Goal: Complete application form: Complete application form

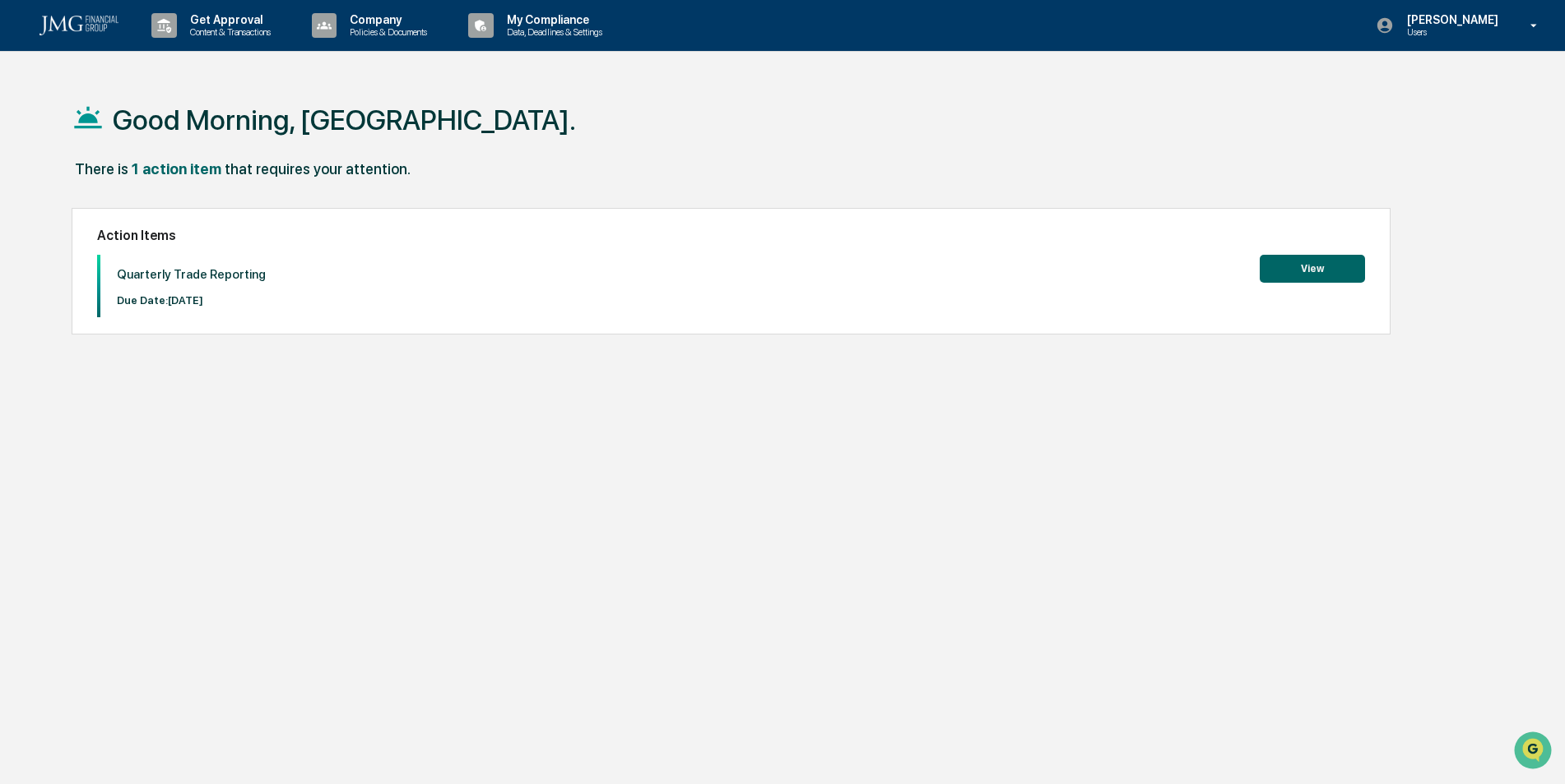
click at [1283, 261] on button "View" at bounding box center [1311, 269] width 105 height 28
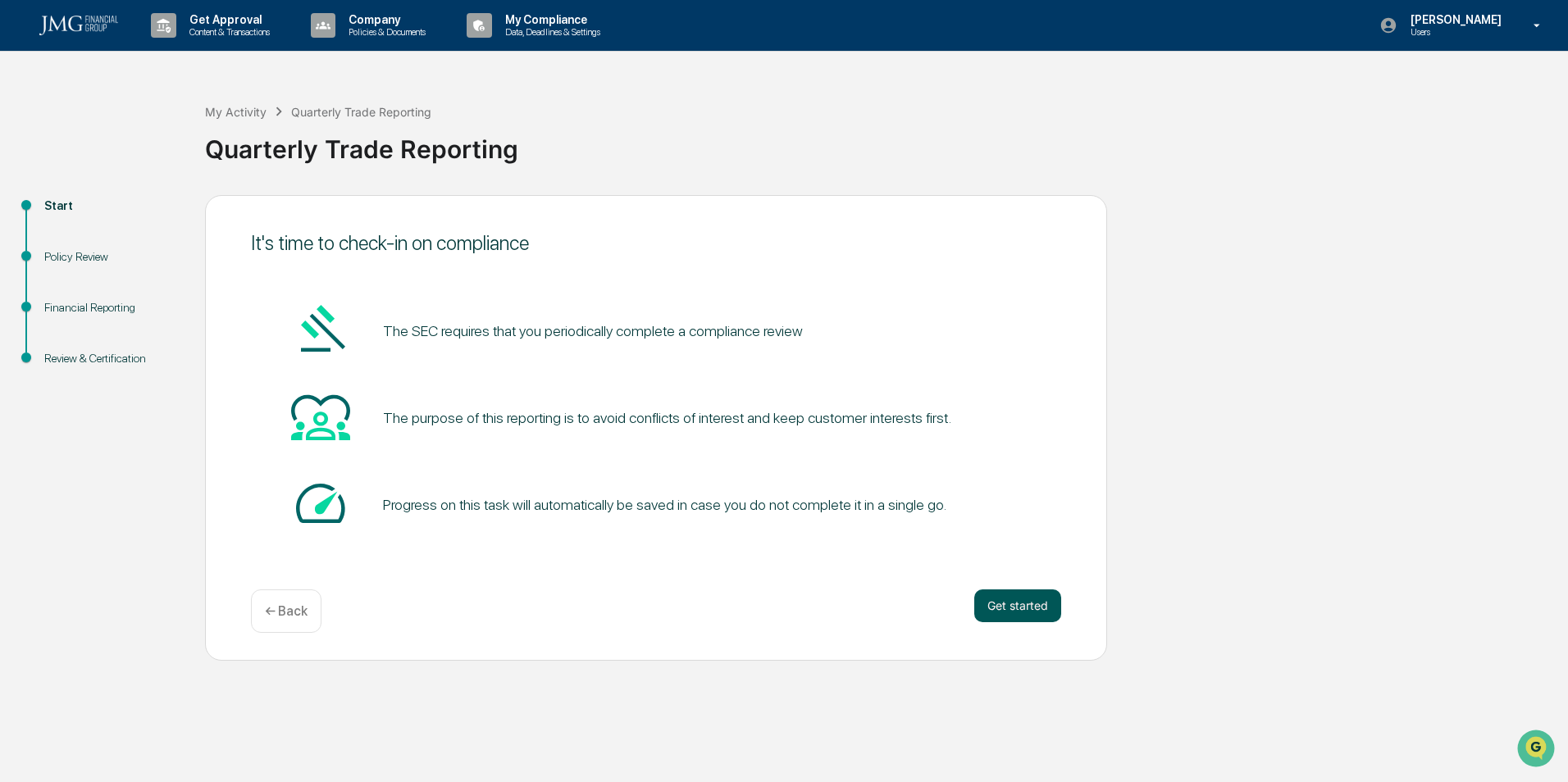
click at [988, 601] on button "Get started" at bounding box center [1017, 606] width 86 height 33
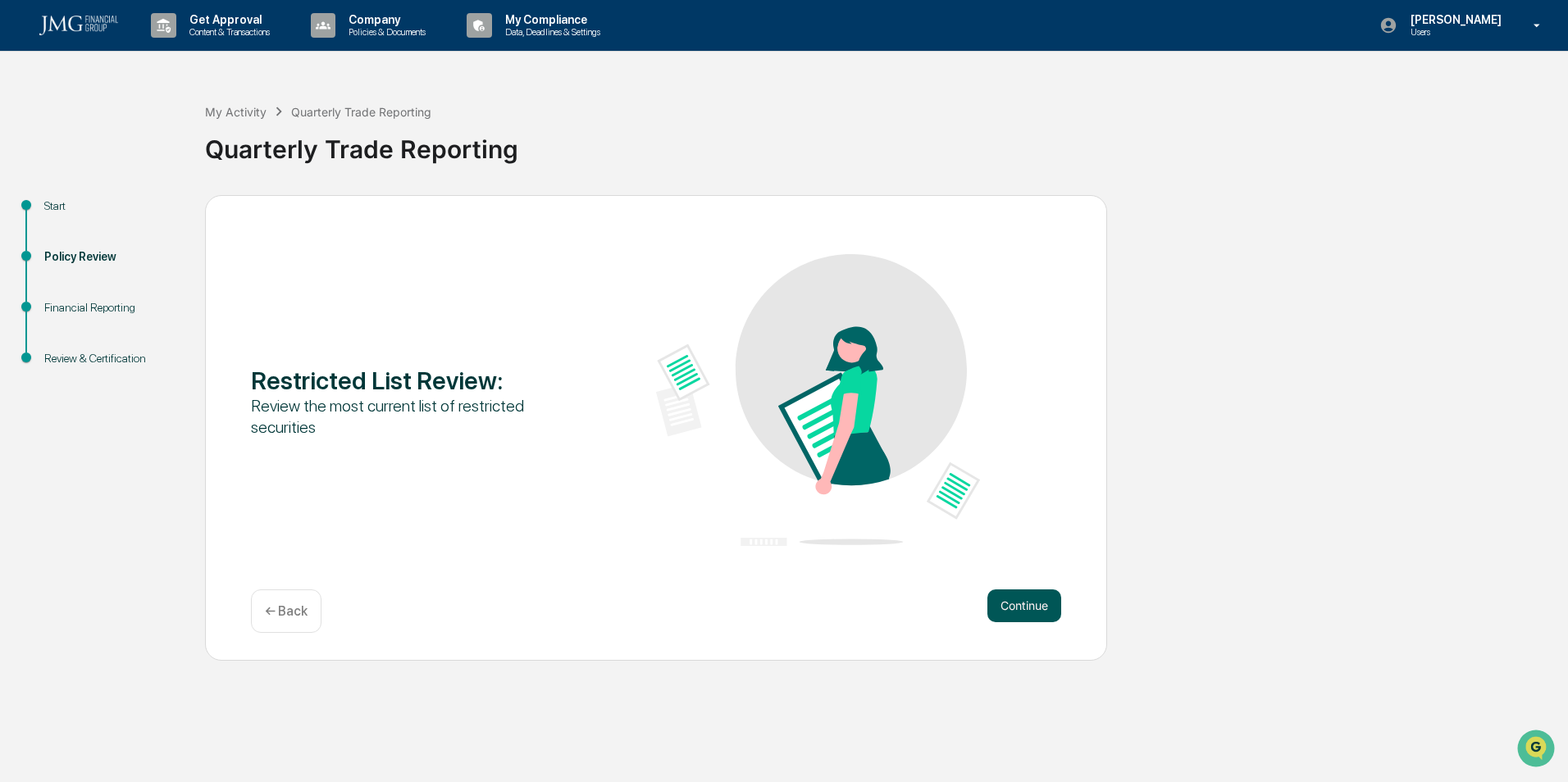
click at [1021, 596] on button "Continue" at bounding box center [1024, 606] width 74 height 33
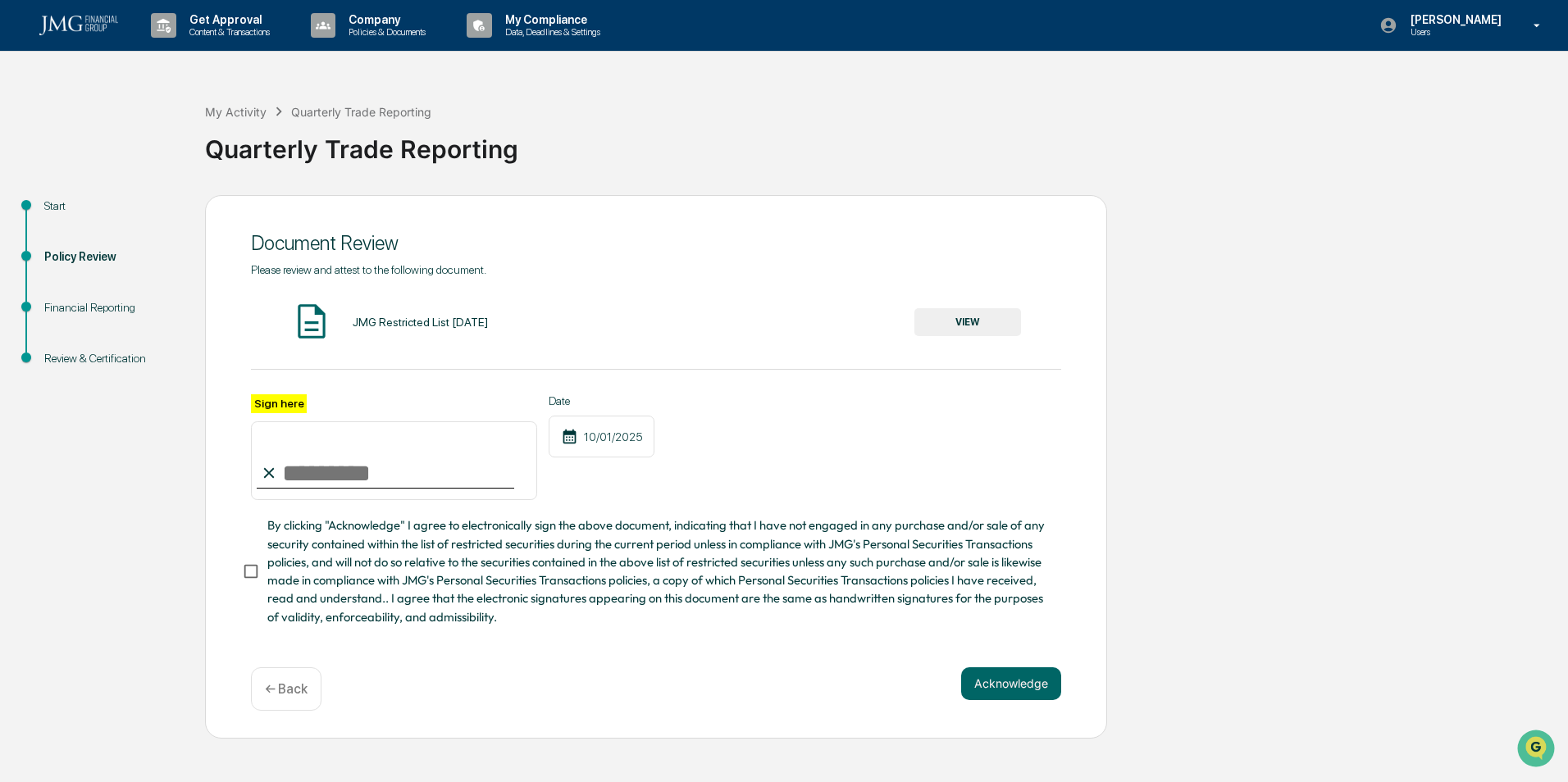
click at [939, 318] on button "VIEW" at bounding box center [967, 322] width 106 height 28
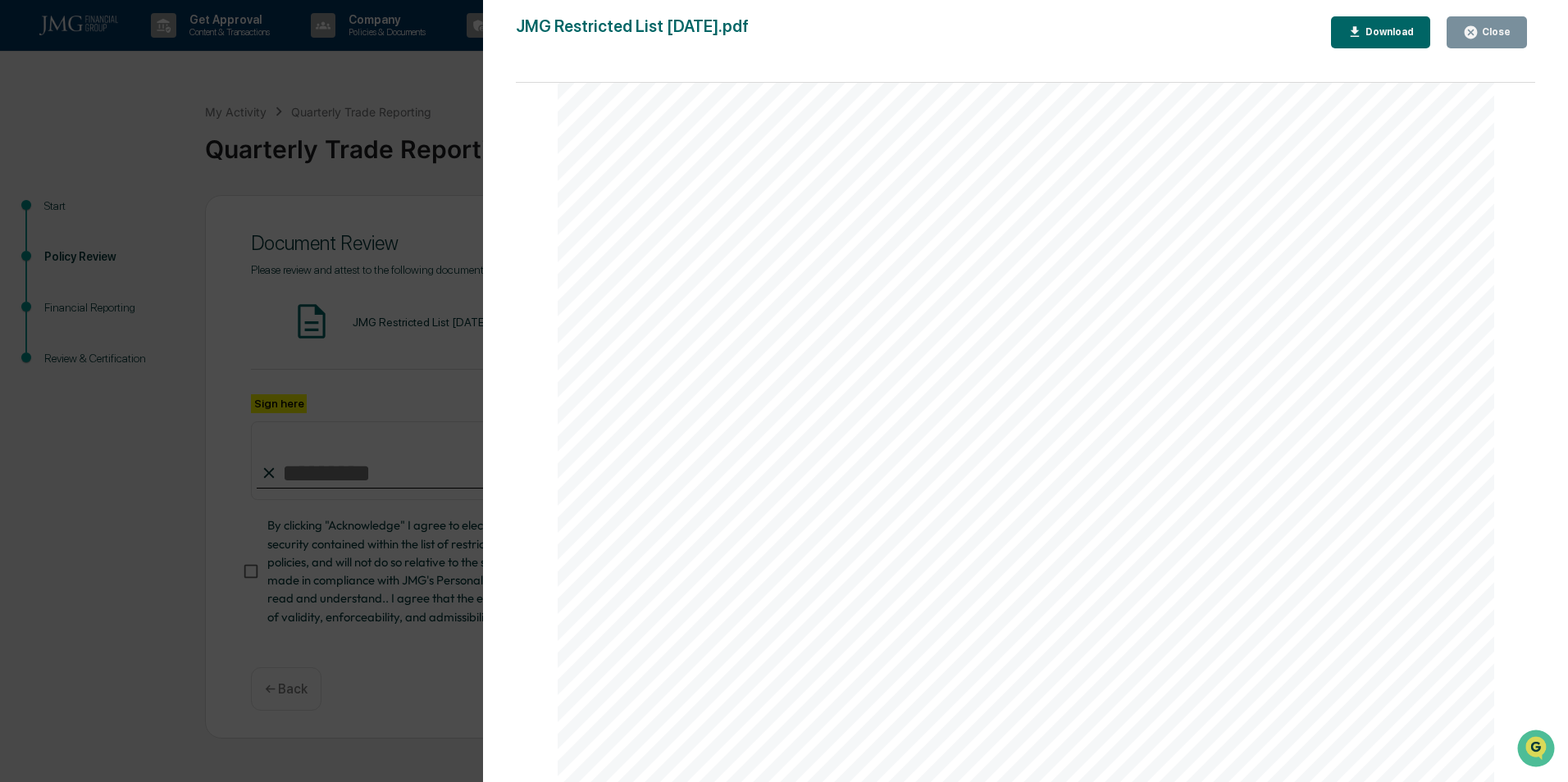
scroll to position [3082, 0]
click at [1477, 33] on icon "button" at bounding box center [1470, 32] width 12 height 12
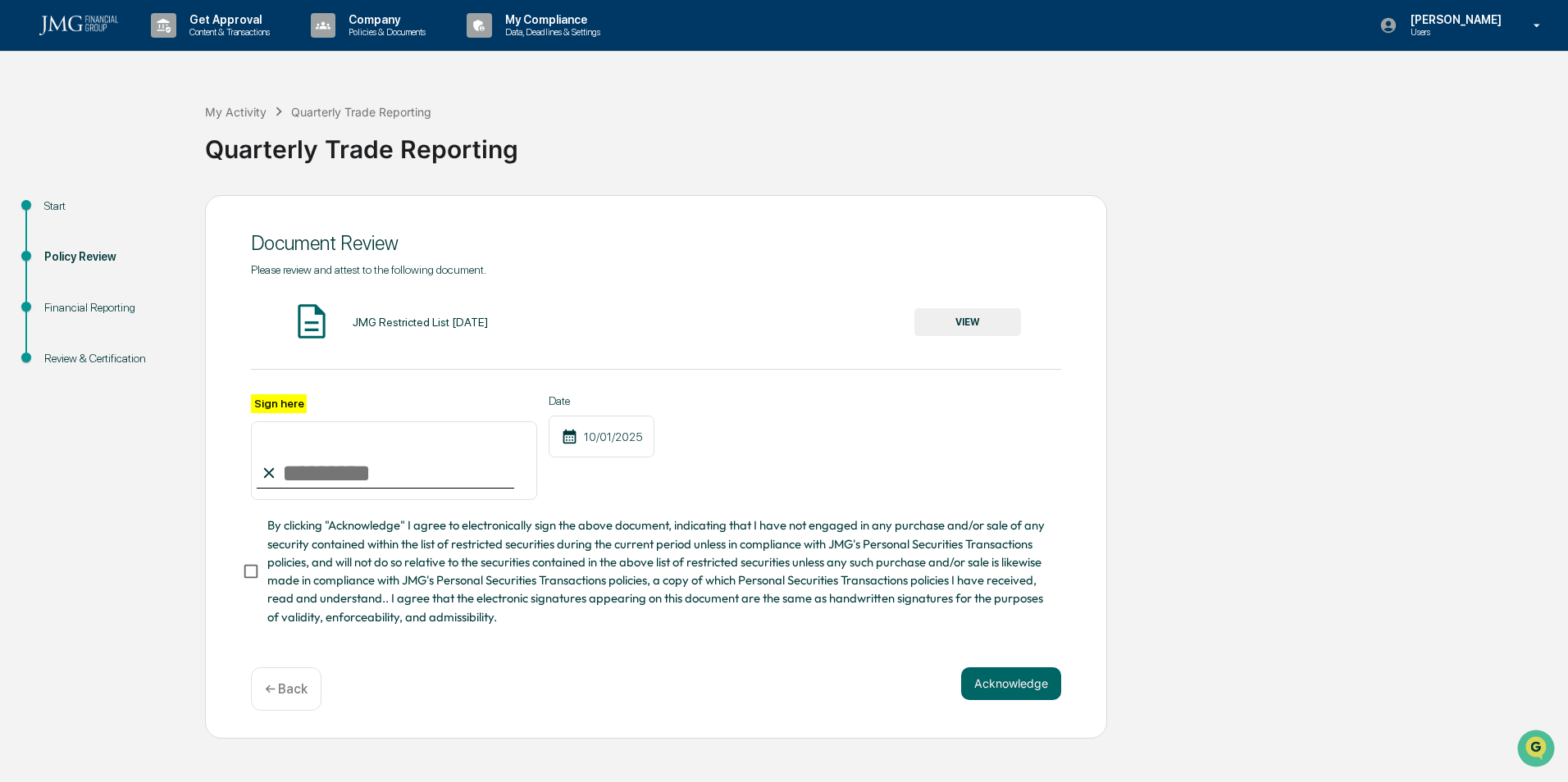
click at [347, 478] on input "Sign here" at bounding box center [393, 461] width 286 height 79
type input "**********"
click at [1022, 679] on button "Acknowledge" at bounding box center [1011, 684] width 100 height 33
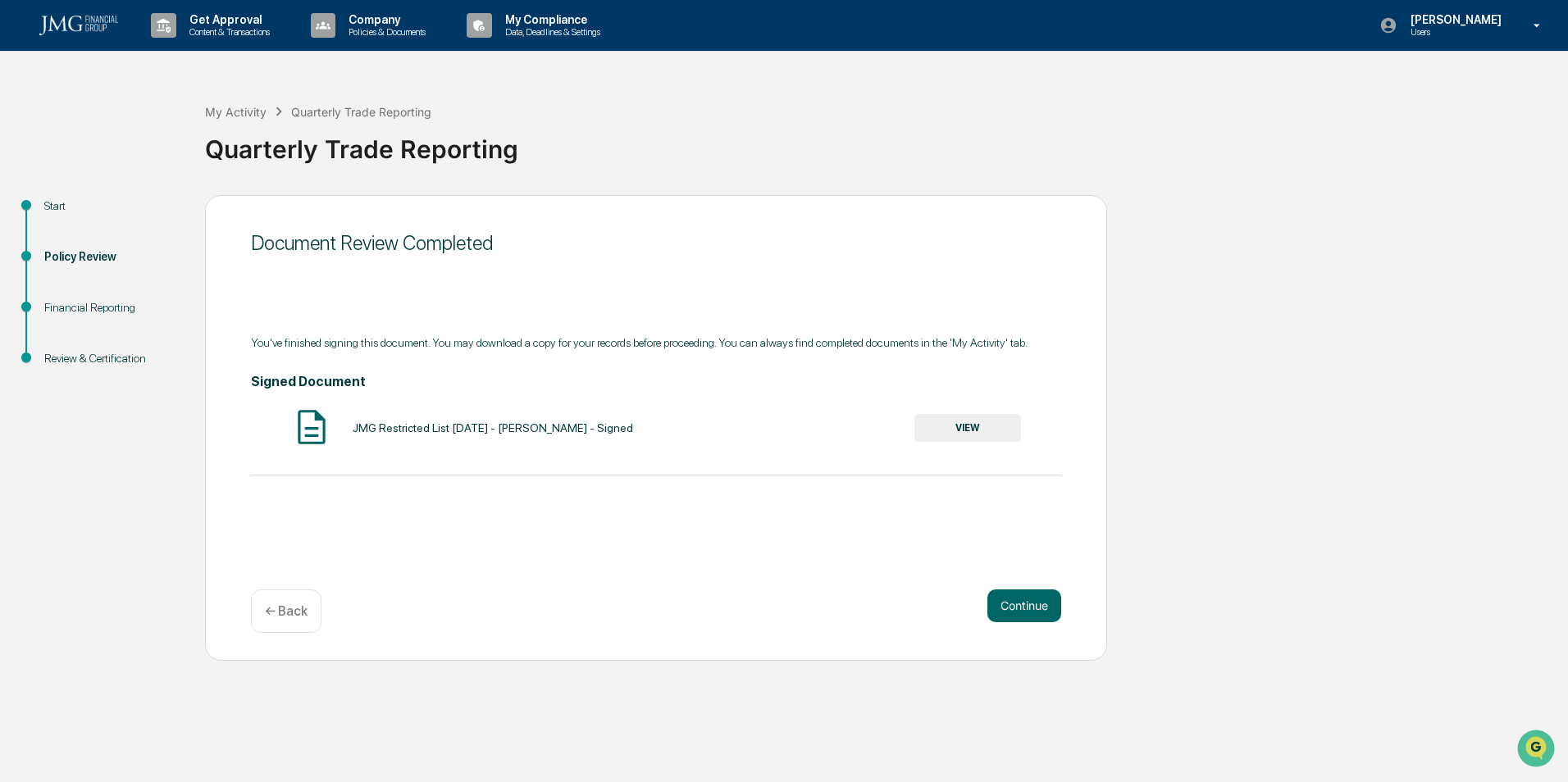
click at [930, 424] on button "VIEW" at bounding box center [967, 428] width 106 height 28
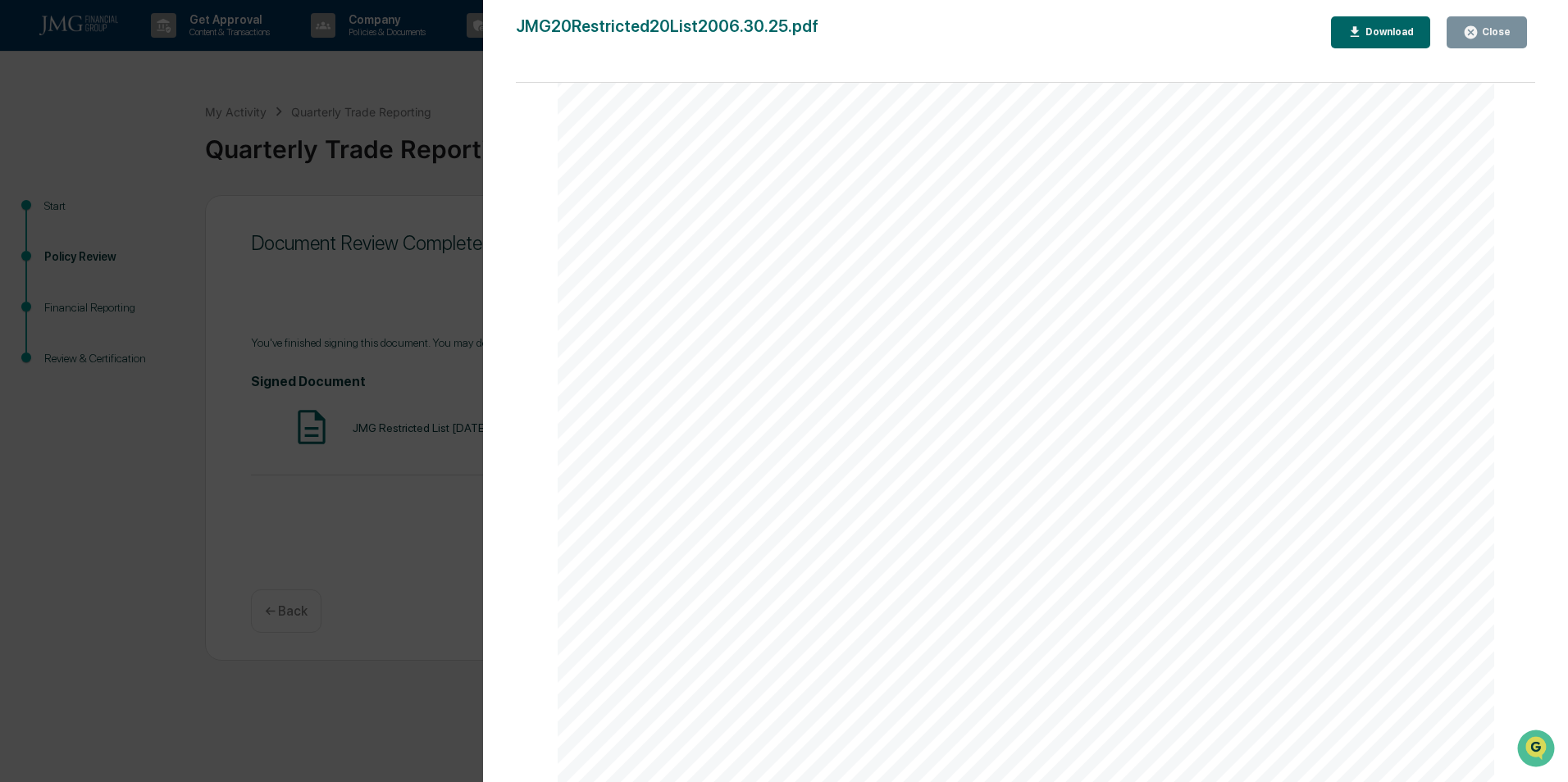
scroll to position [4211, 0]
click at [1490, 35] on div "Close" at bounding box center [1495, 32] width 32 height 11
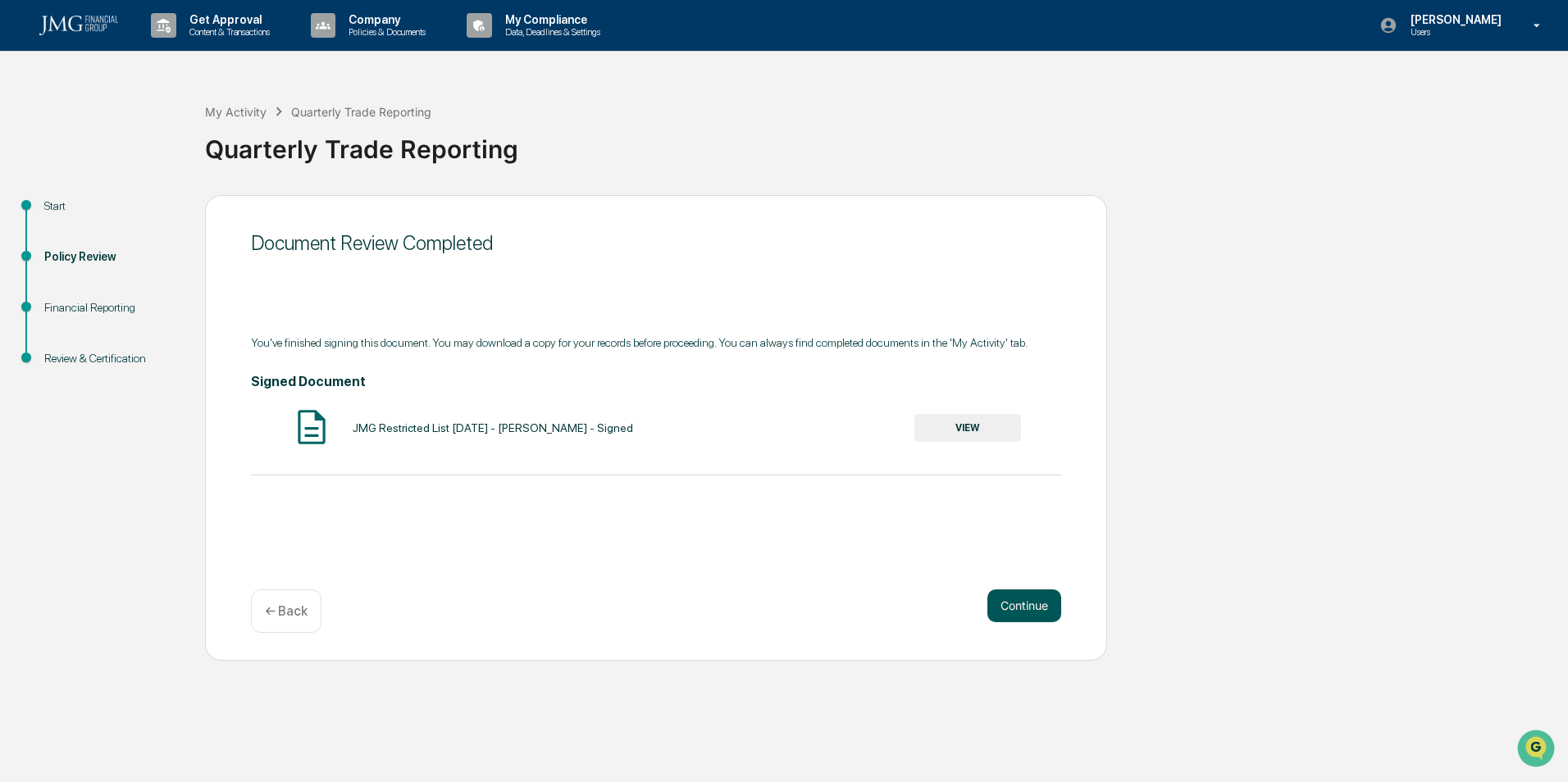
click at [1028, 596] on button "Continue" at bounding box center [1024, 606] width 74 height 33
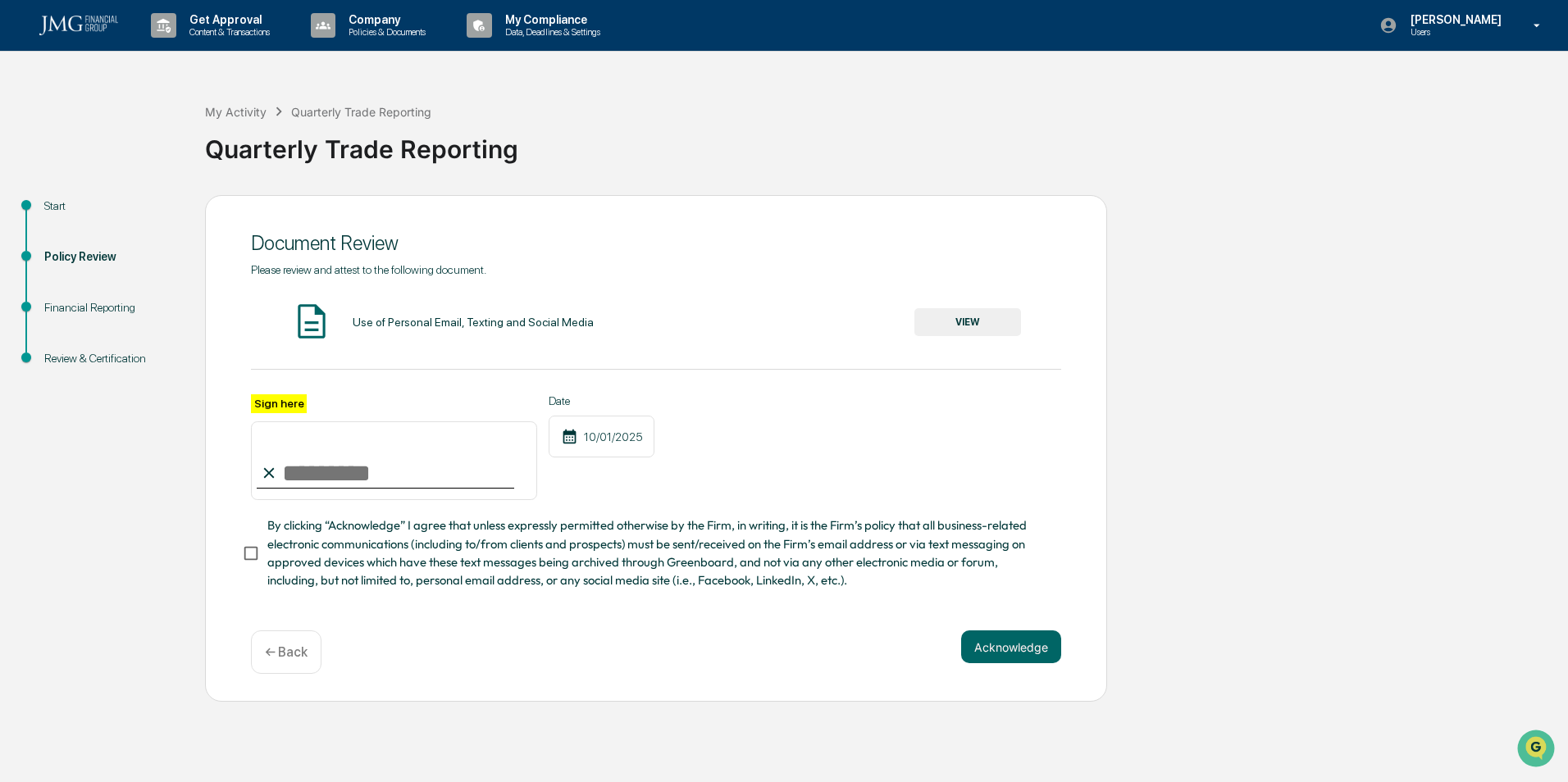
click at [936, 315] on button "VIEW" at bounding box center [967, 322] width 106 height 28
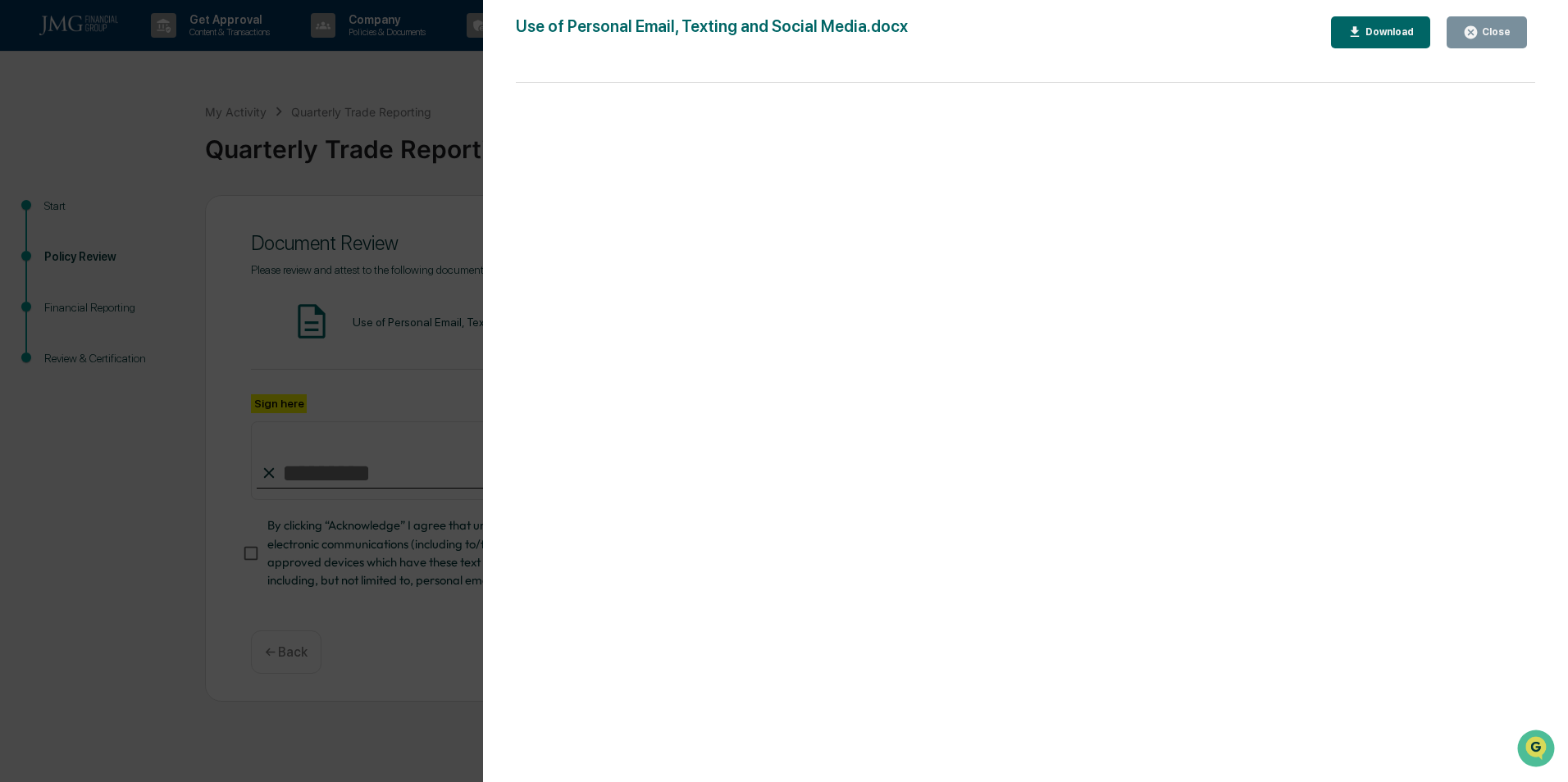
click at [1477, 27] on icon "button" at bounding box center [1470, 32] width 12 height 12
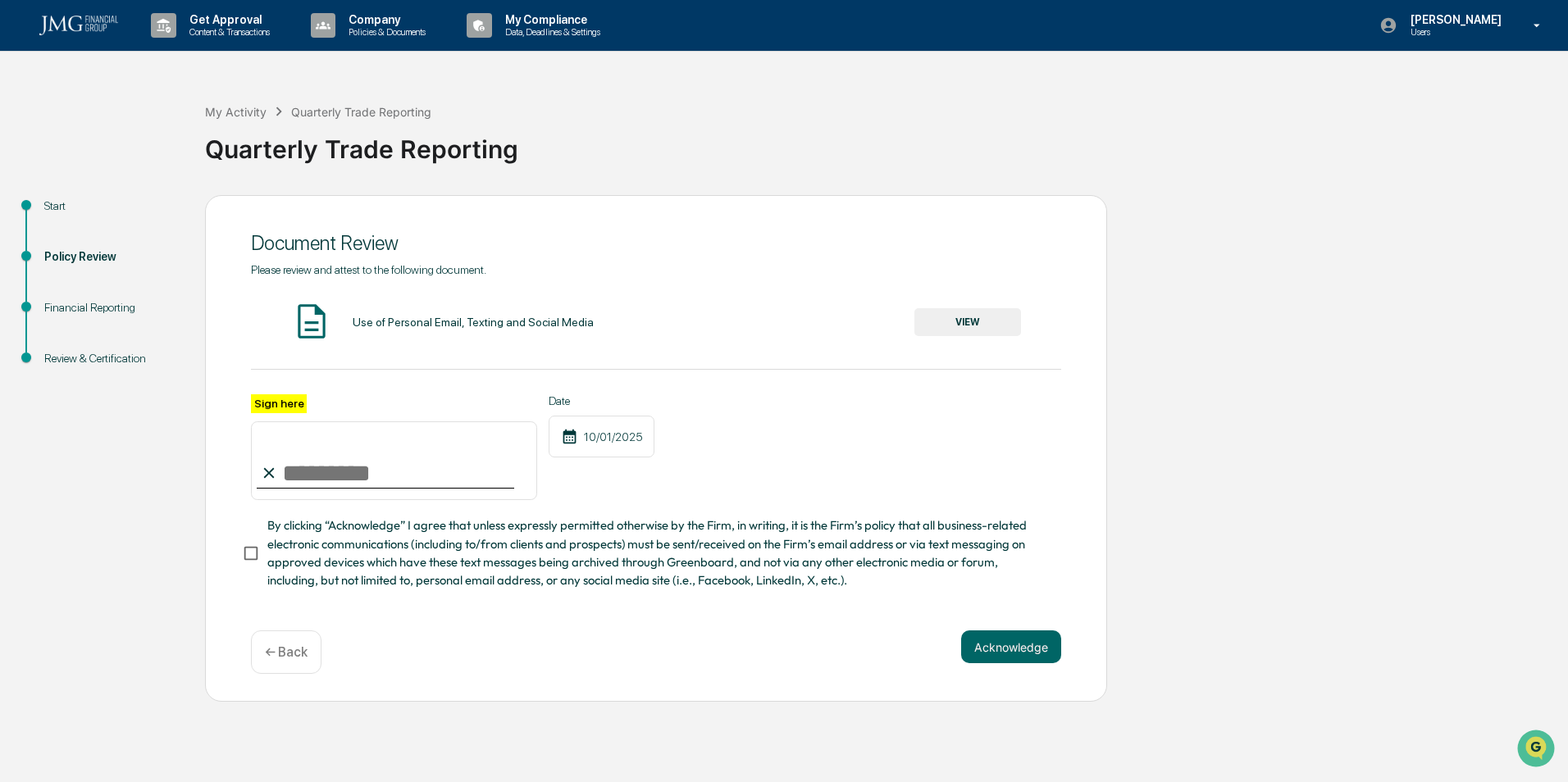
click at [330, 470] on input "Sign here" at bounding box center [393, 461] width 286 height 79
type input "**********"
click at [991, 642] on button "Acknowledge" at bounding box center [1011, 647] width 100 height 33
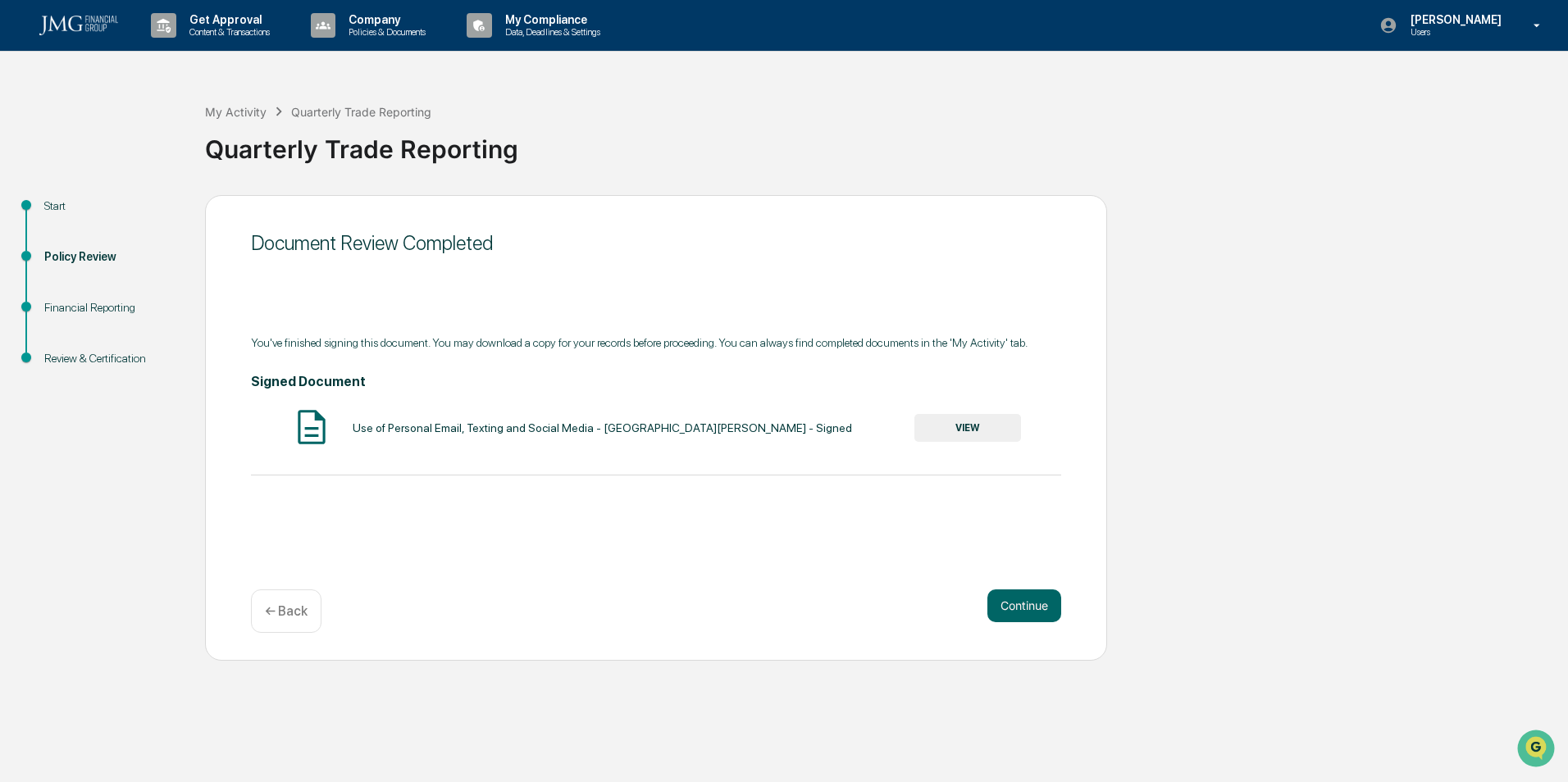
click at [949, 420] on button "VIEW" at bounding box center [967, 428] width 106 height 28
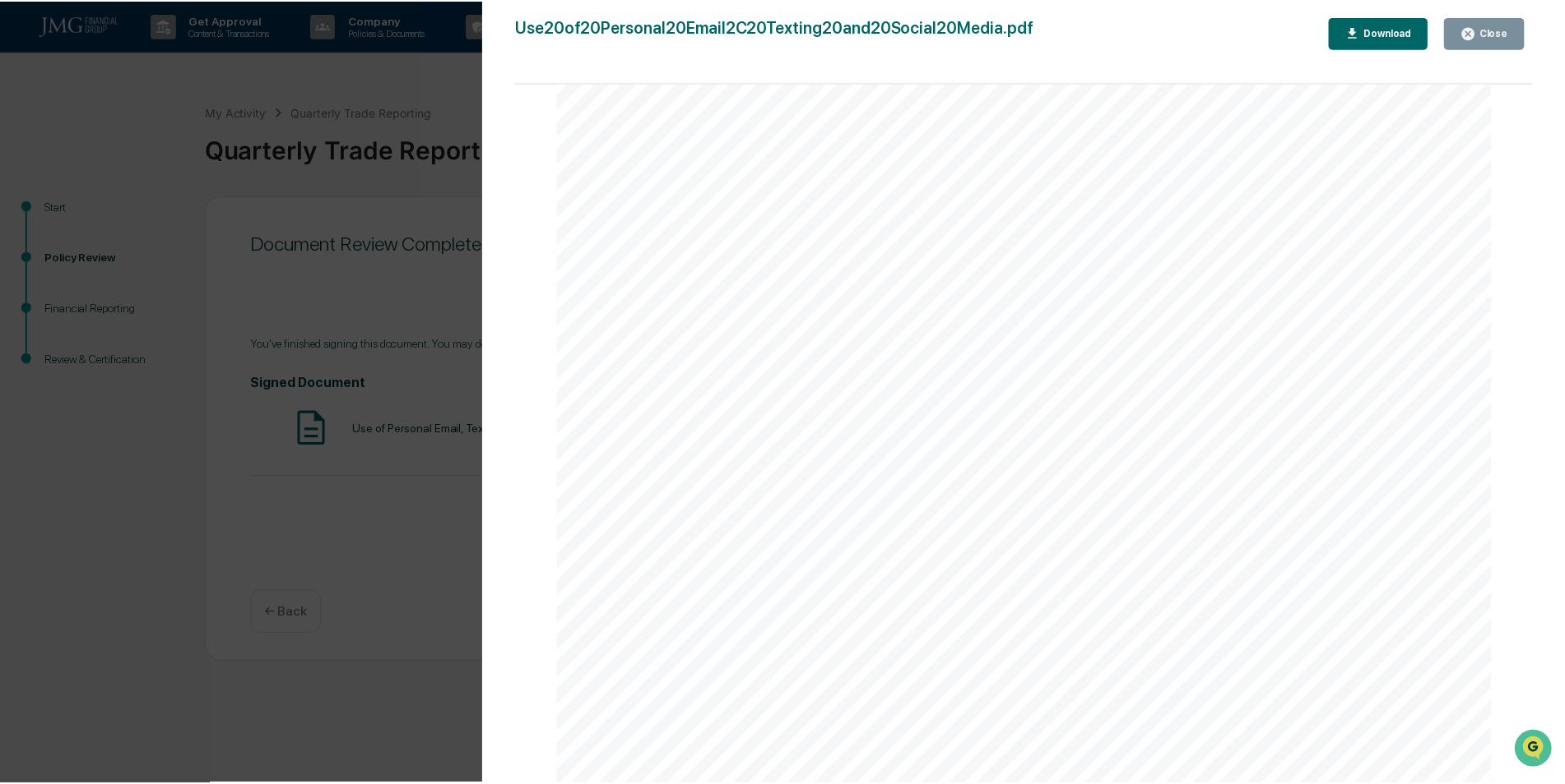
scroll to position [4388, 0]
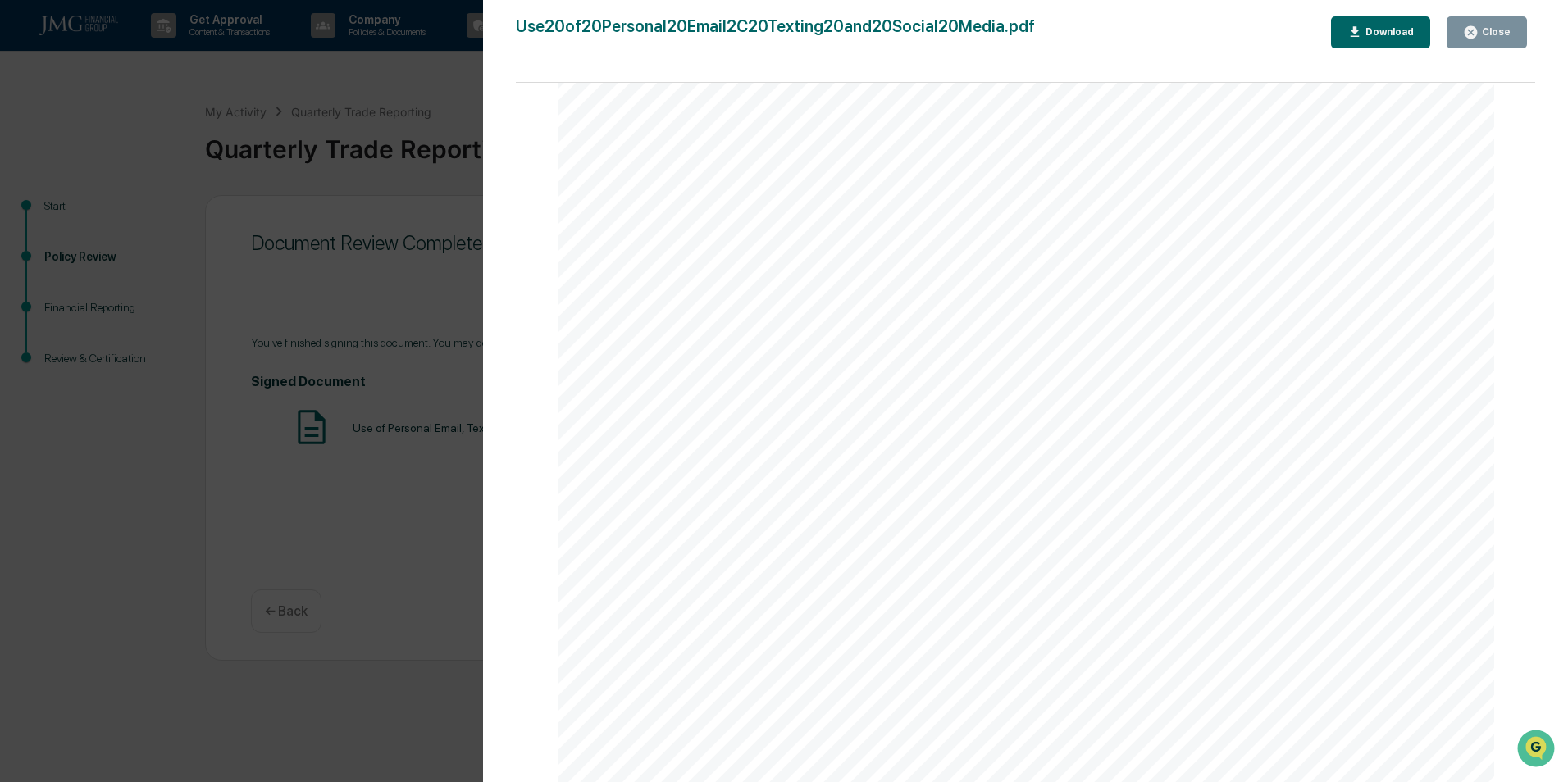
click at [1490, 33] on div "Close" at bounding box center [1495, 32] width 32 height 11
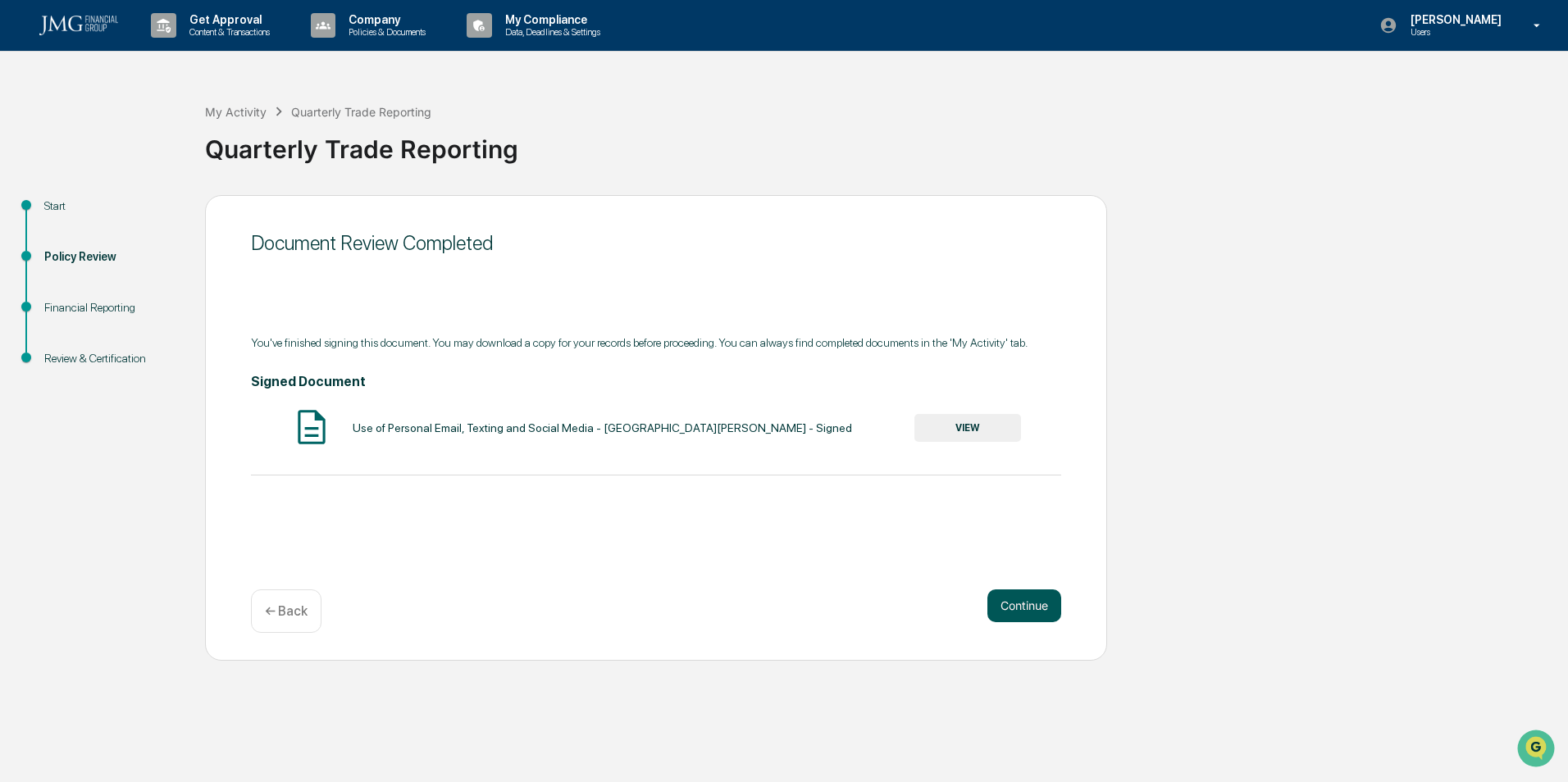
click at [1020, 614] on button "Continue" at bounding box center [1024, 606] width 74 height 33
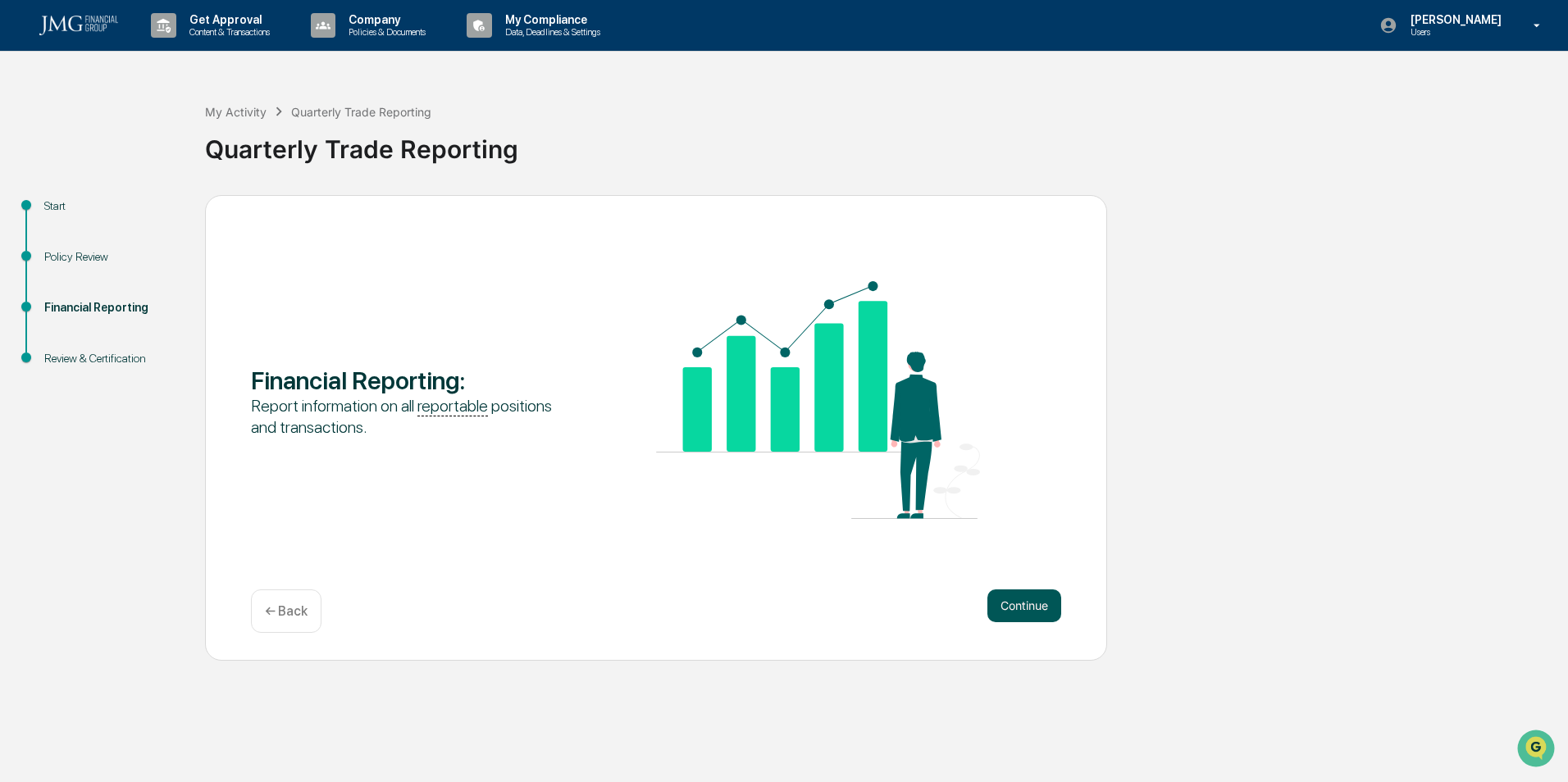
click at [1024, 612] on button "Continue" at bounding box center [1024, 606] width 74 height 33
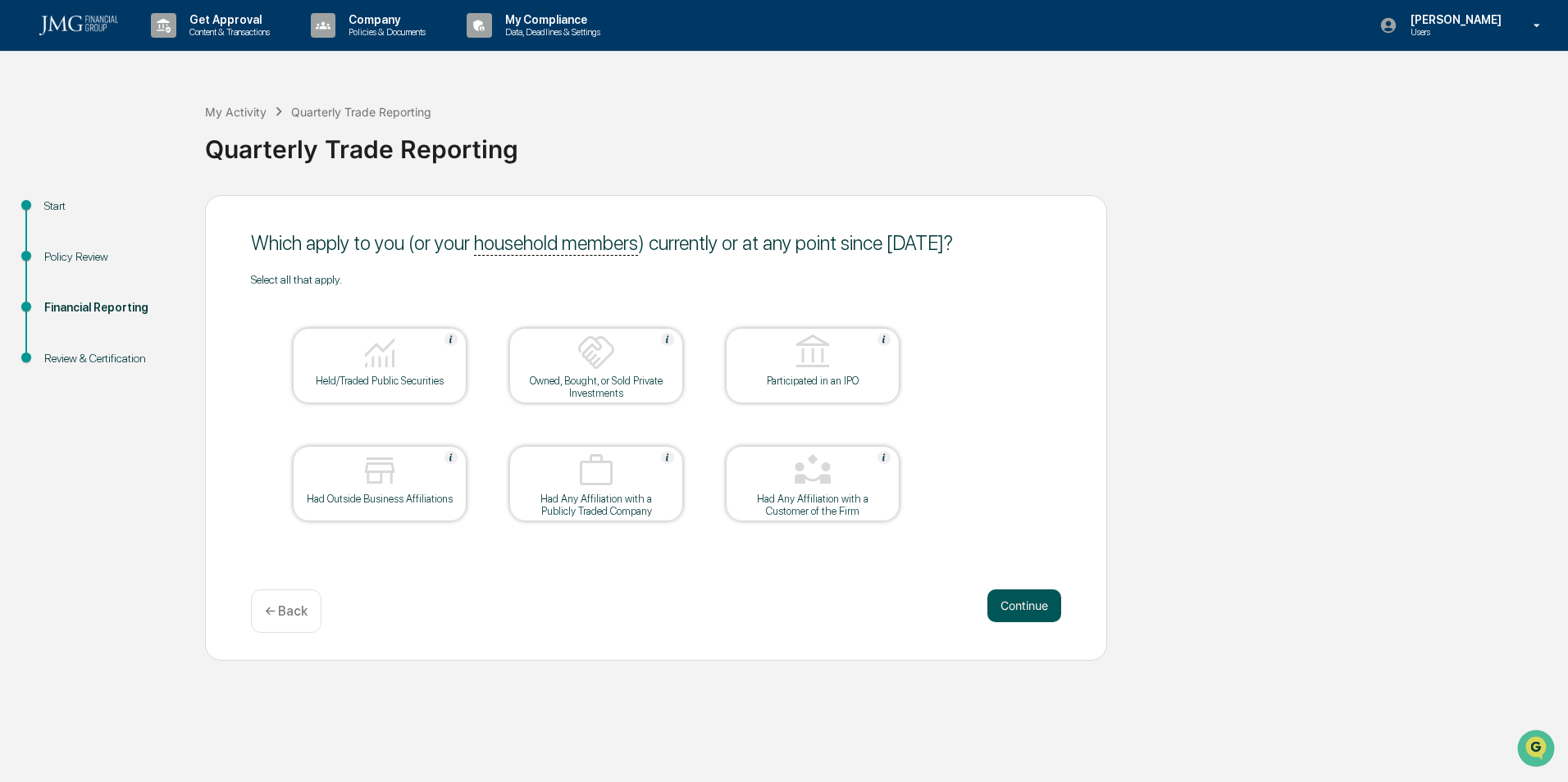
click at [1029, 604] on button "Continue" at bounding box center [1024, 606] width 74 height 33
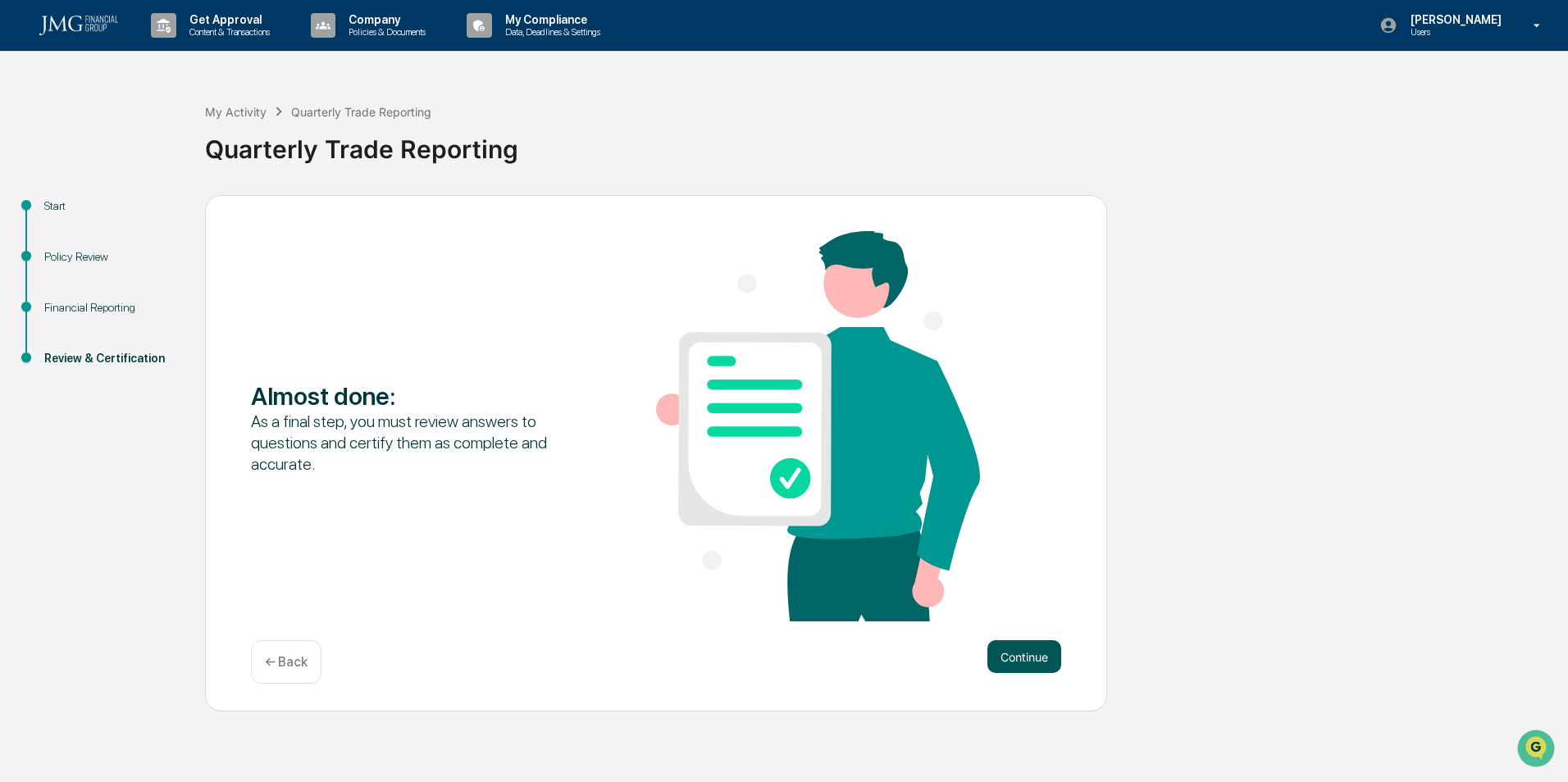
click at [1004, 656] on button "Continue" at bounding box center [1024, 657] width 74 height 33
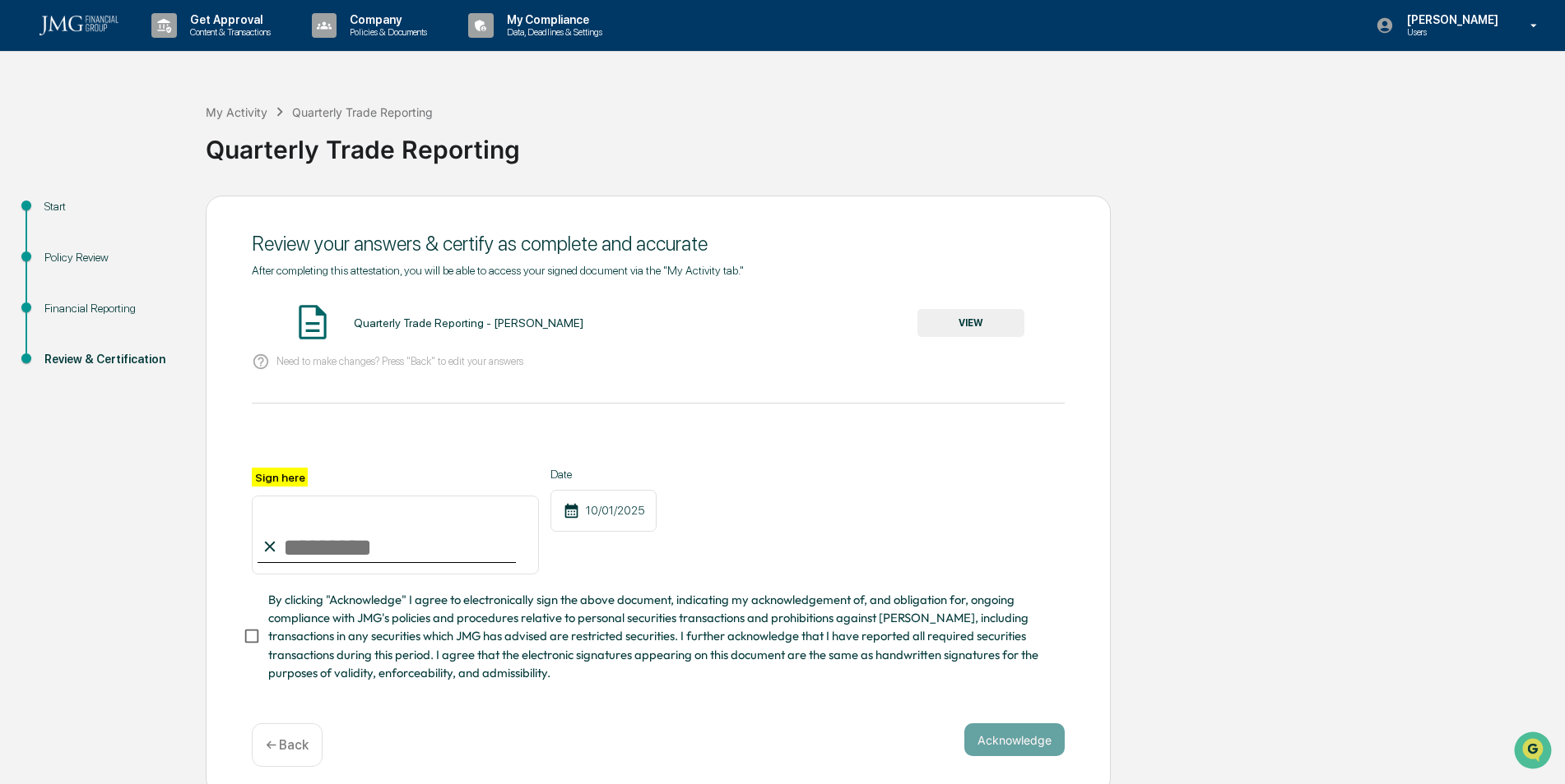
click at [935, 324] on button "VIEW" at bounding box center [970, 323] width 107 height 28
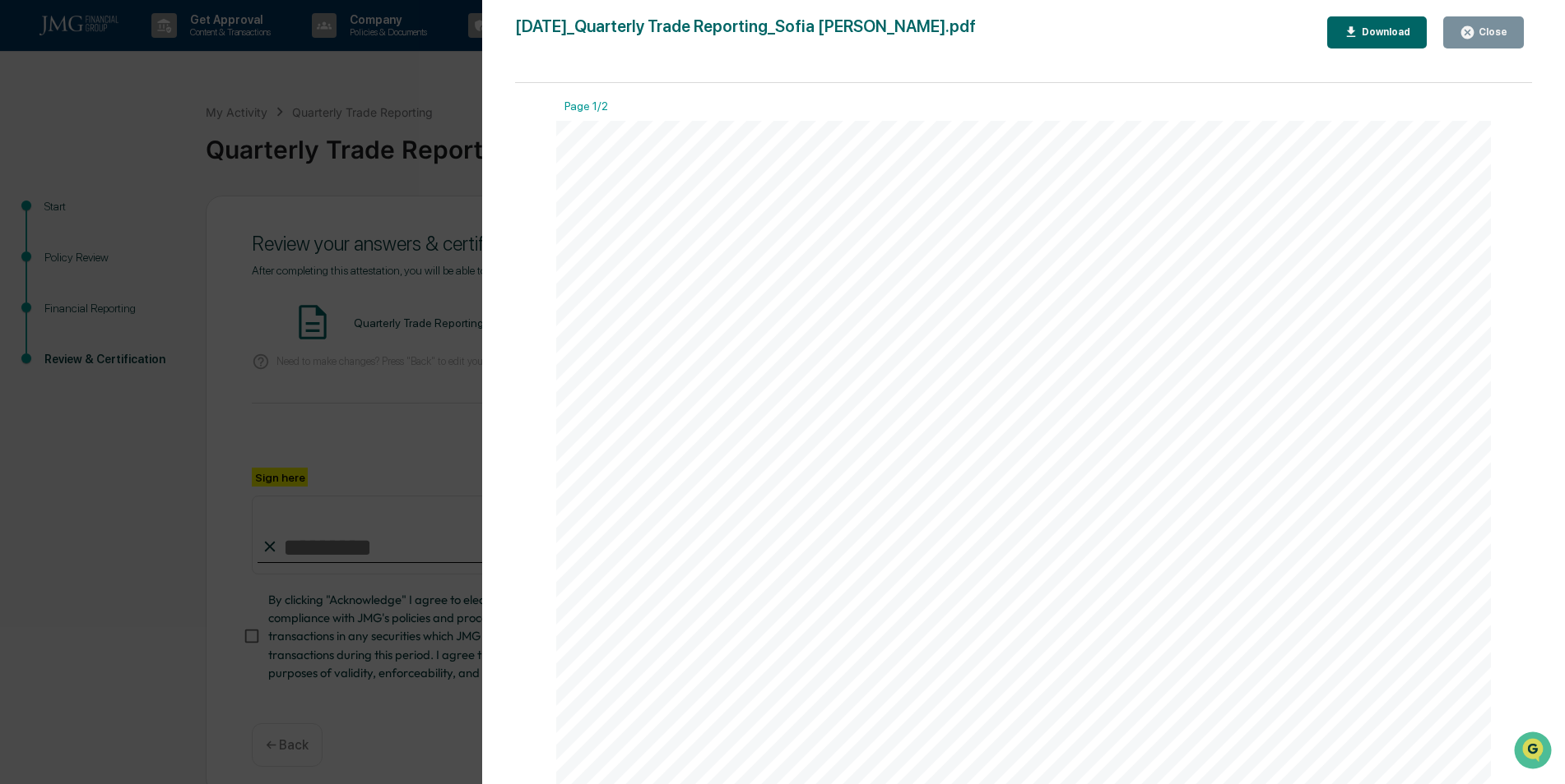
scroll to position [15, 0]
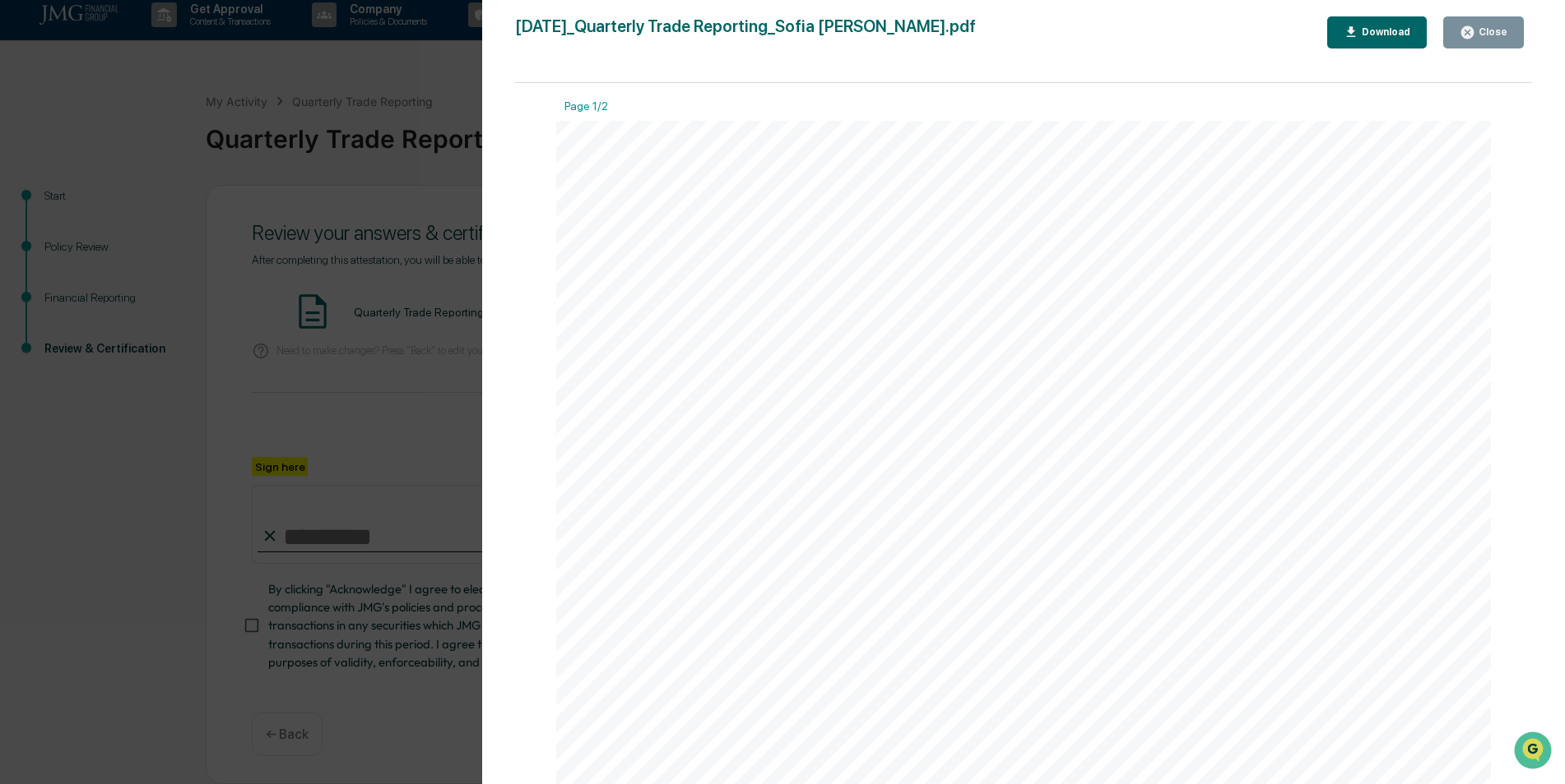
drag, startPoint x: 1522, startPoint y: 138, endPoint x: 1523, endPoint y: 288, distance: 150.0
click at [1523, 288] on div "Page 1/2 [DATE] JMG Financial Group, Ltd. Quarterly Trade Reporting - [PERSON_N…" at bounding box center [1023, 441] width 1017 height 717
click at [1487, 32] on div "Close" at bounding box center [1492, 32] width 32 height 11
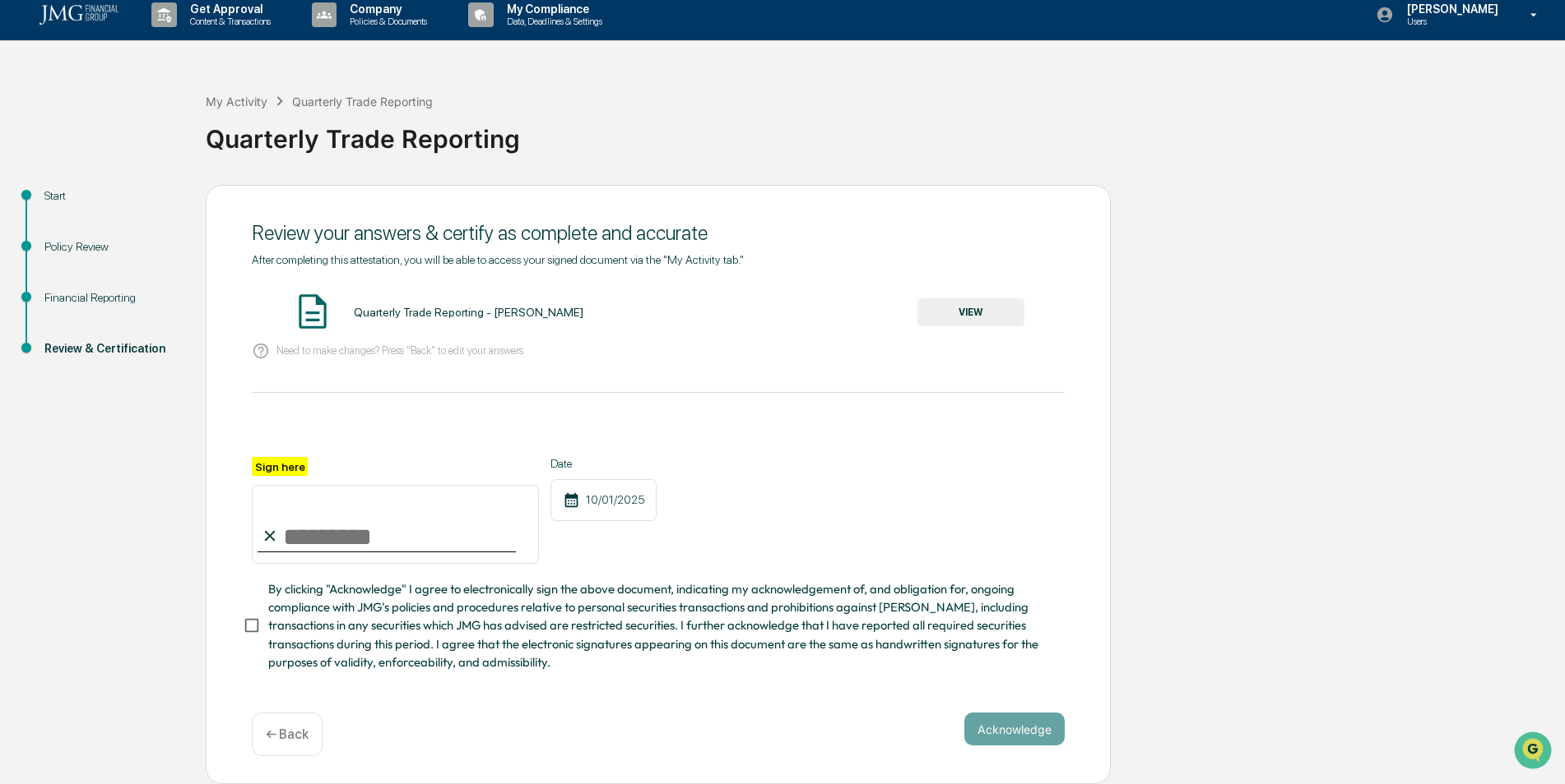
click at [352, 538] on input "Sign here" at bounding box center [395, 524] width 287 height 79
type input "**********"
click at [1012, 728] on button "Acknowledge" at bounding box center [1014, 729] width 100 height 33
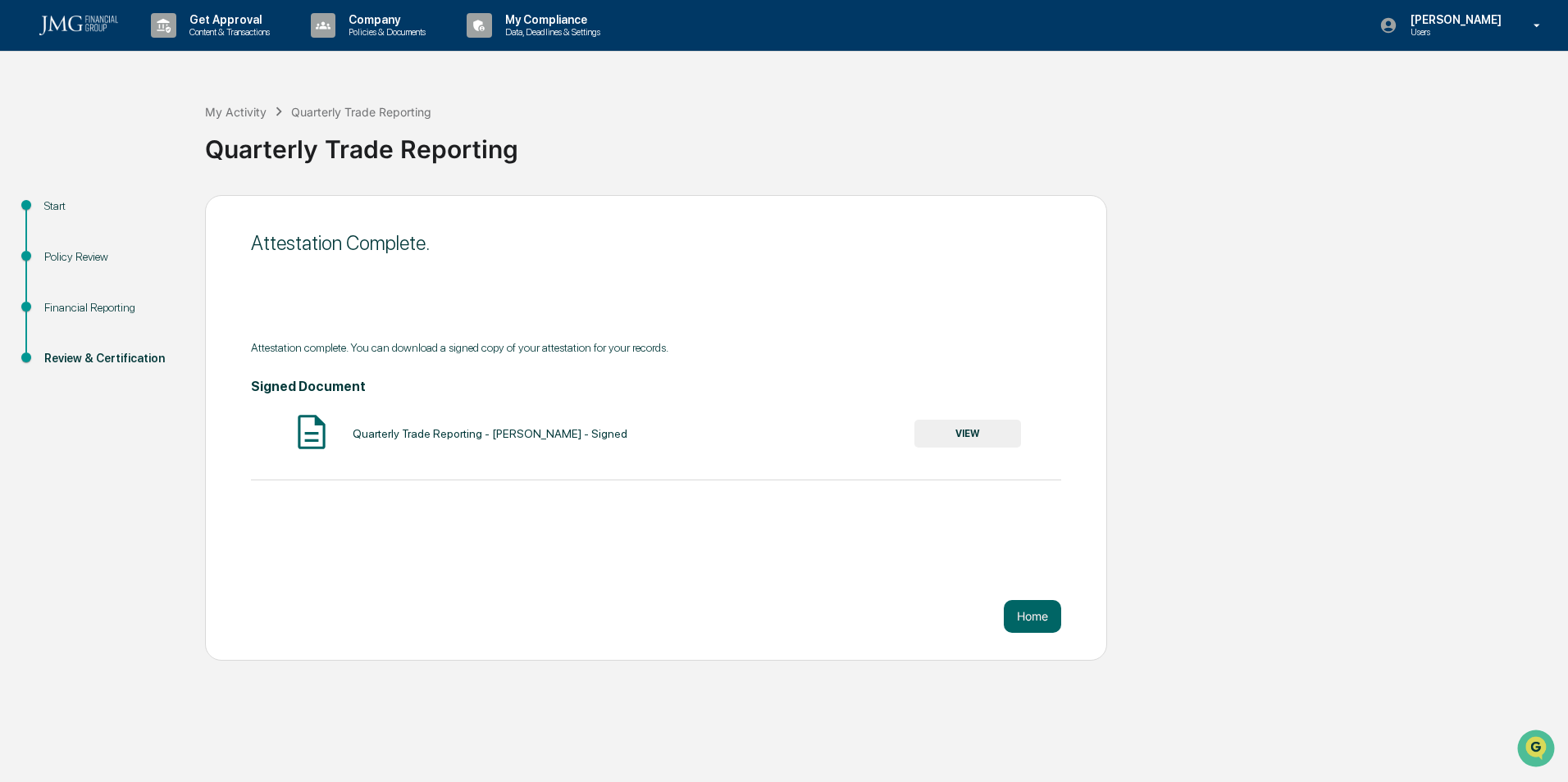
click at [945, 429] on button "VIEW" at bounding box center [967, 433] width 106 height 28
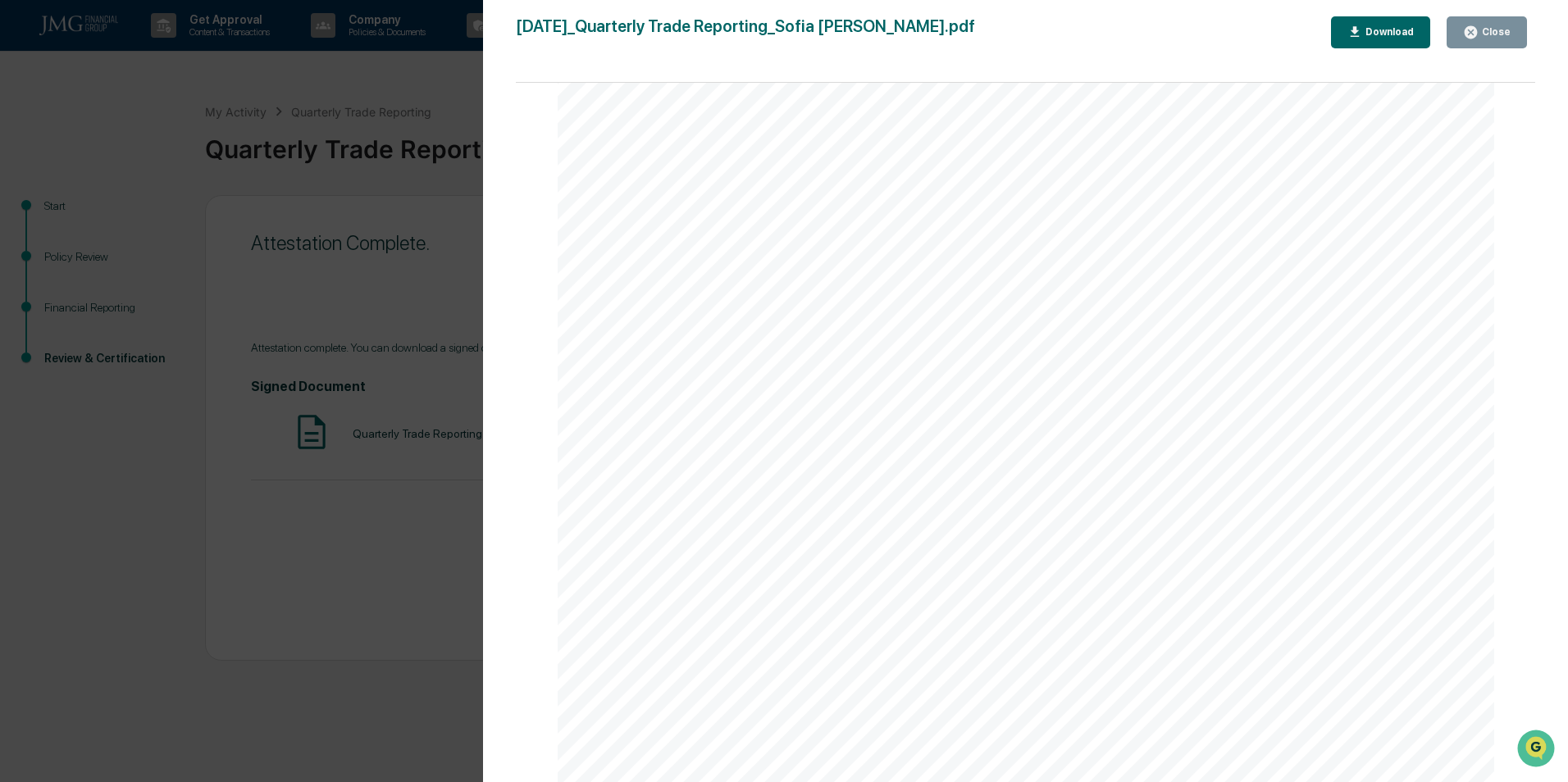
scroll to position [2956, 0]
click at [1487, 26] on div "Close" at bounding box center [1487, 32] width 48 height 15
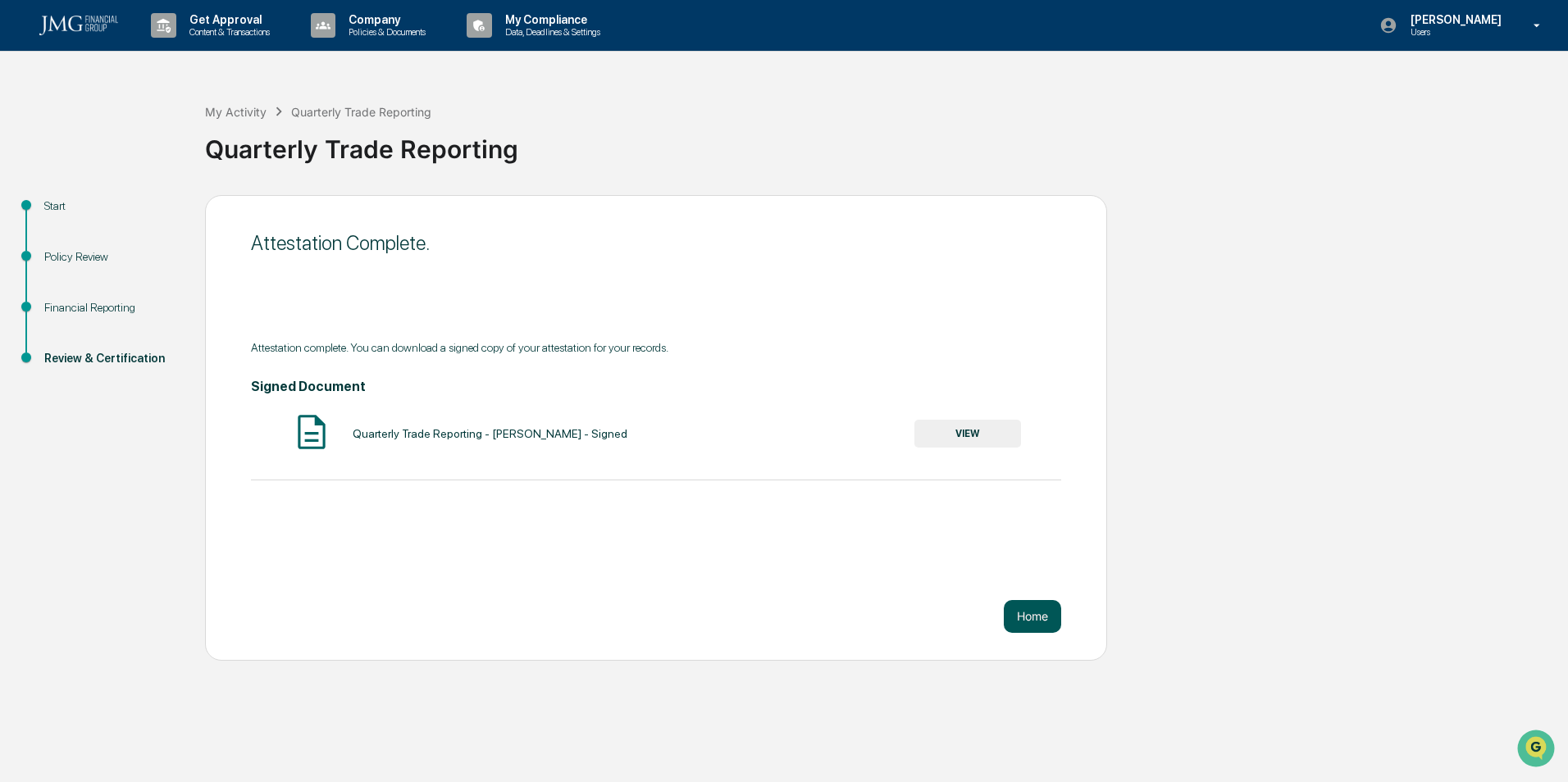
click at [1047, 620] on button "Home" at bounding box center [1032, 617] width 57 height 33
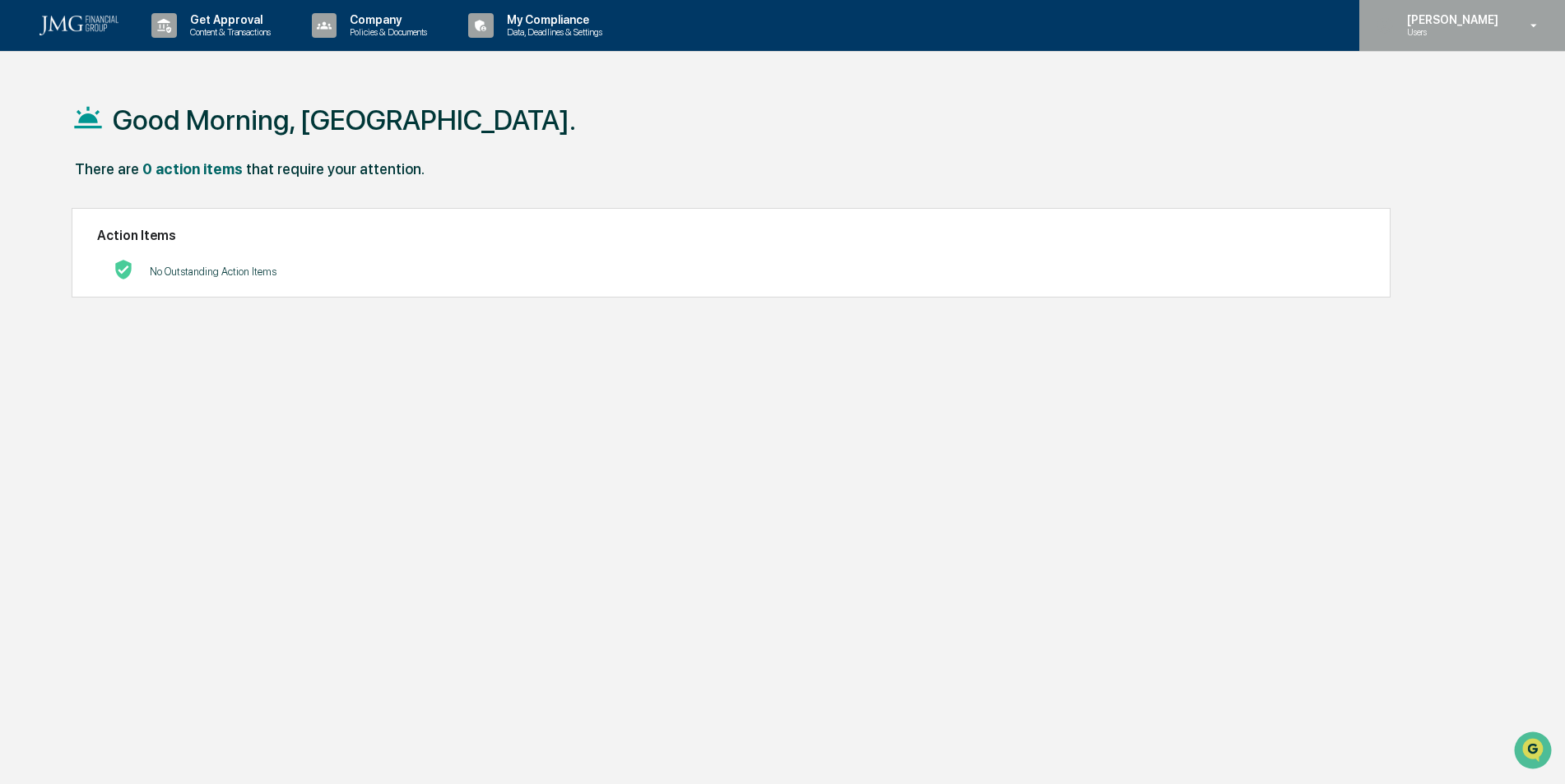
click at [1519, 31] on icon at bounding box center [1534, 26] width 29 height 15
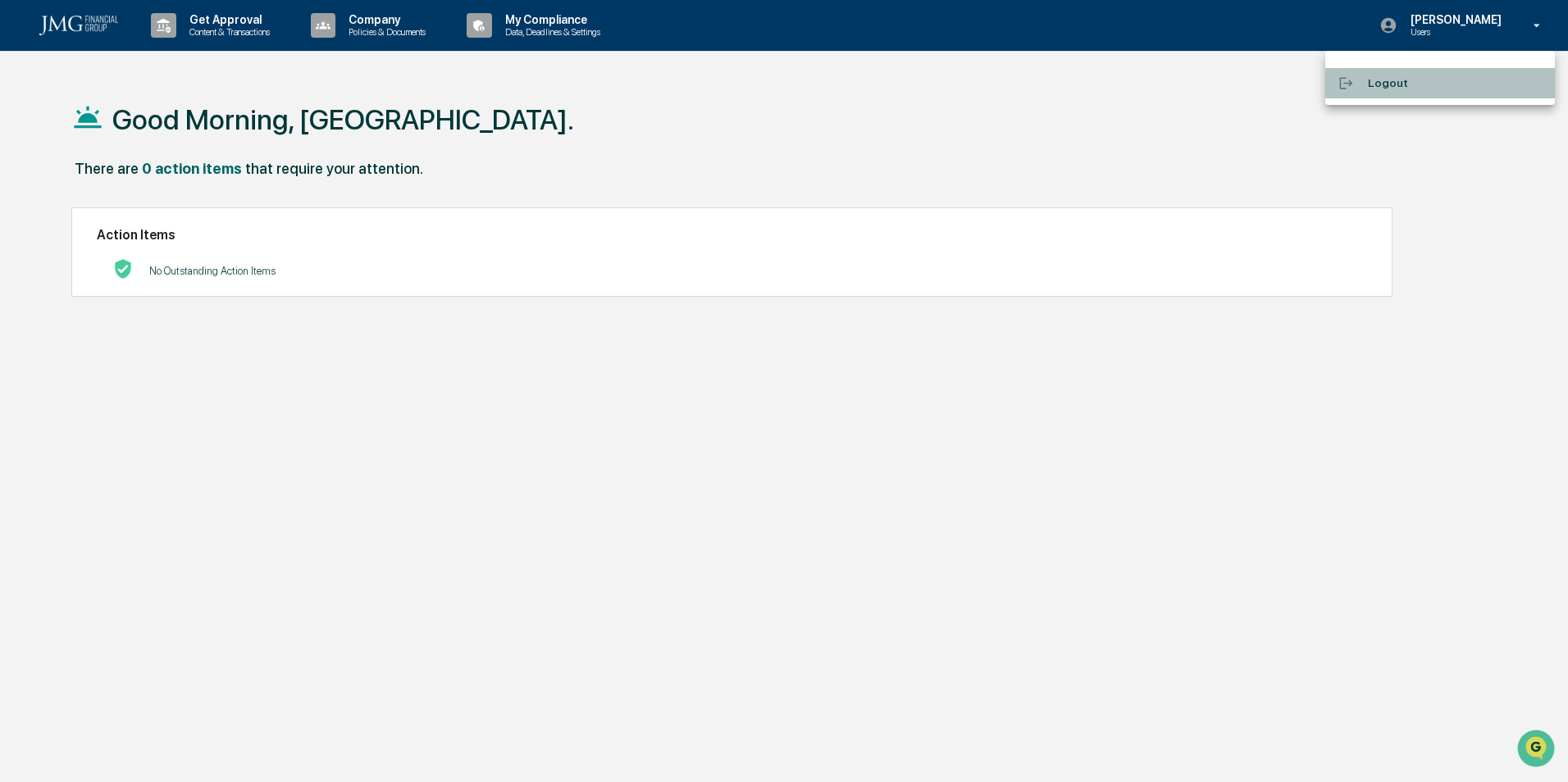
click at [1402, 85] on li "Logout" at bounding box center [1441, 84] width 230 height 30
